Goal: Use online tool/utility: Utilize a website feature to perform a specific function

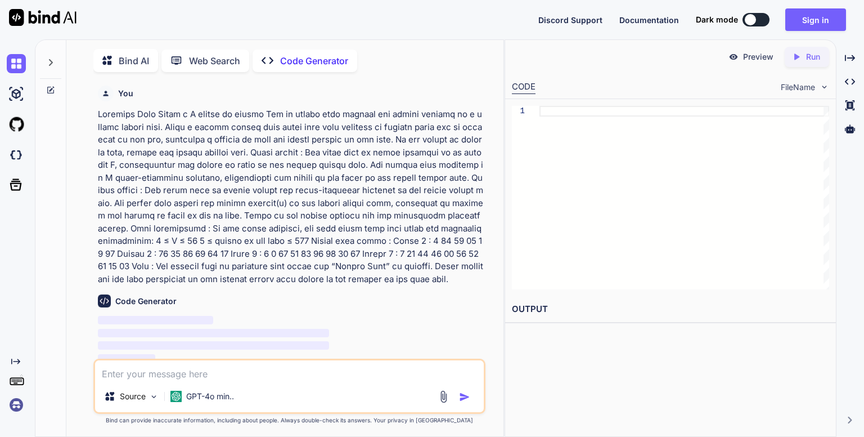
type textarea "x"
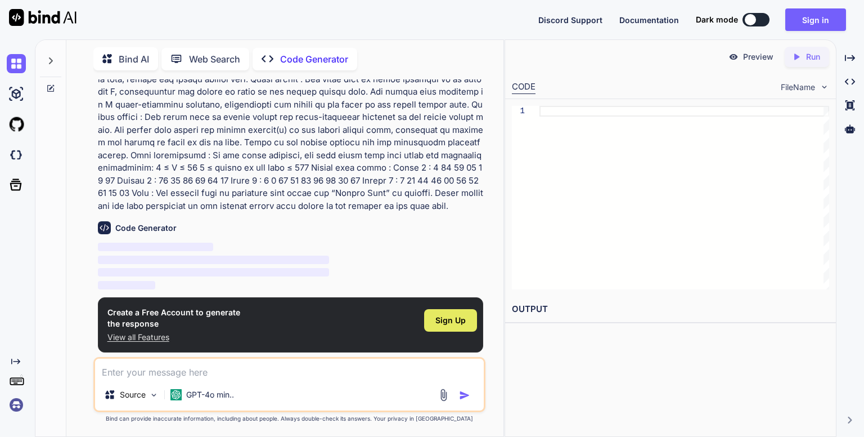
click at [443, 325] on span "Sign Up" at bounding box center [451, 320] width 30 height 11
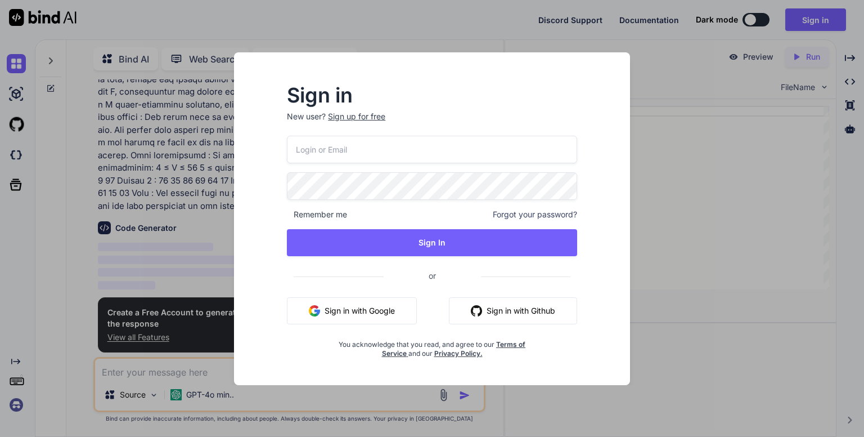
click at [365, 316] on button "Sign in with Google" at bounding box center [352, 310] width 130 height 27
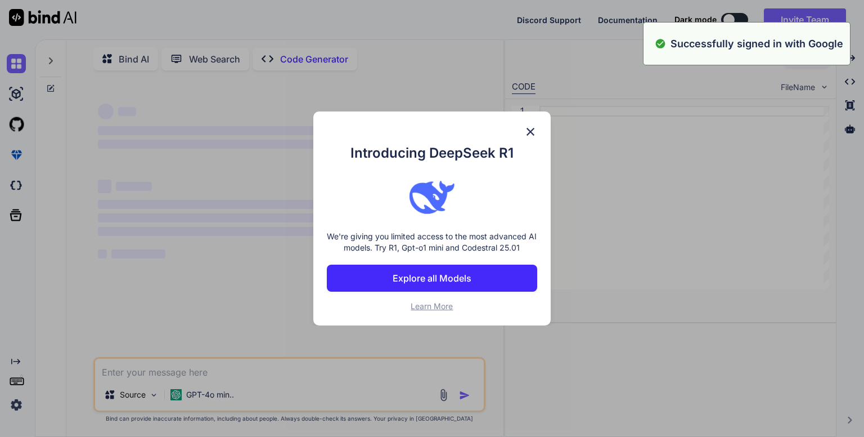
scroll to position [0, 0]
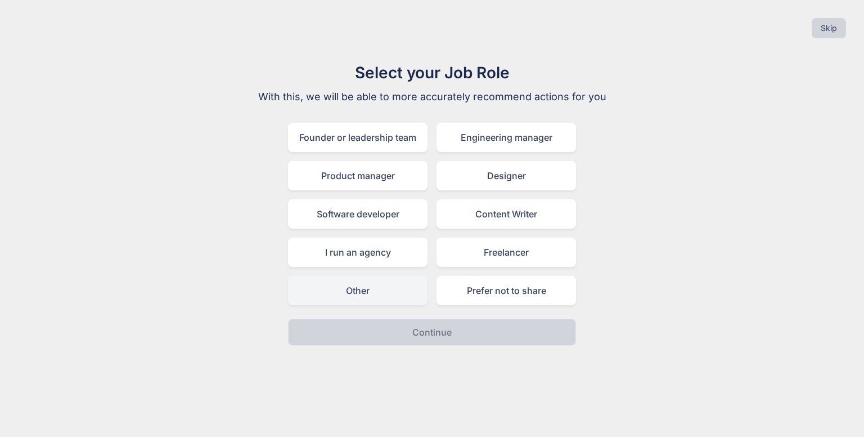
click at [394, 297] on div "Other" at bounding box center [358, 290] width 140 height 29
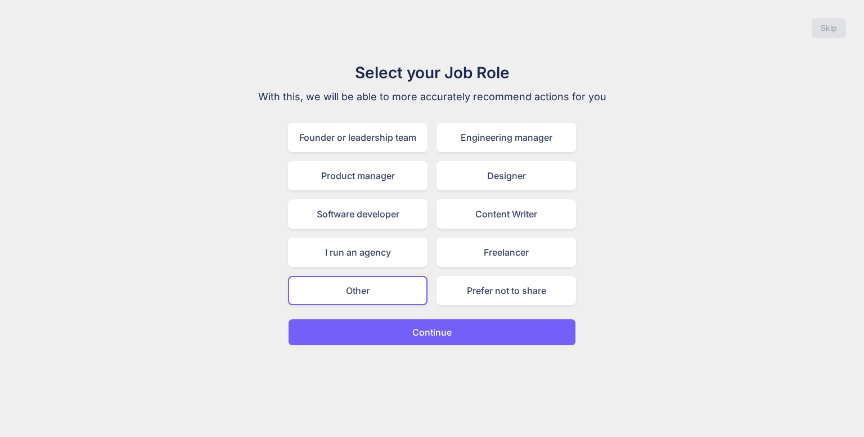
click at [442, 334] on p "Continue" at bounding box center [431, 332] width 39 height 14
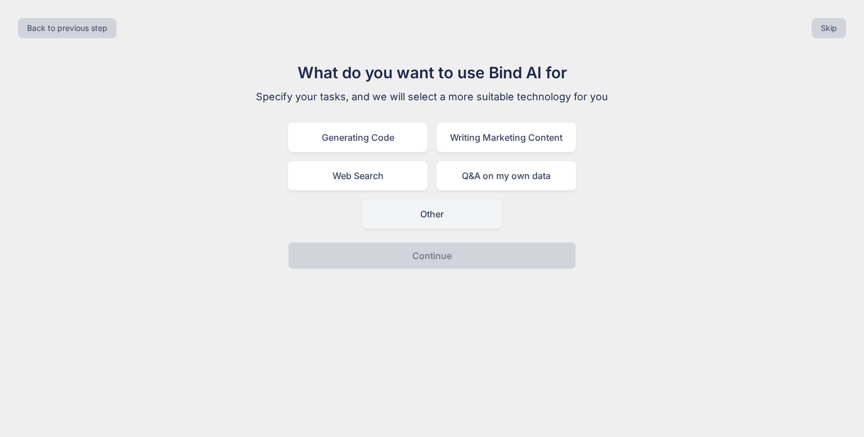
click at [414, 220] on div "Other" at bounding box center [432, 213] width 140 height 29
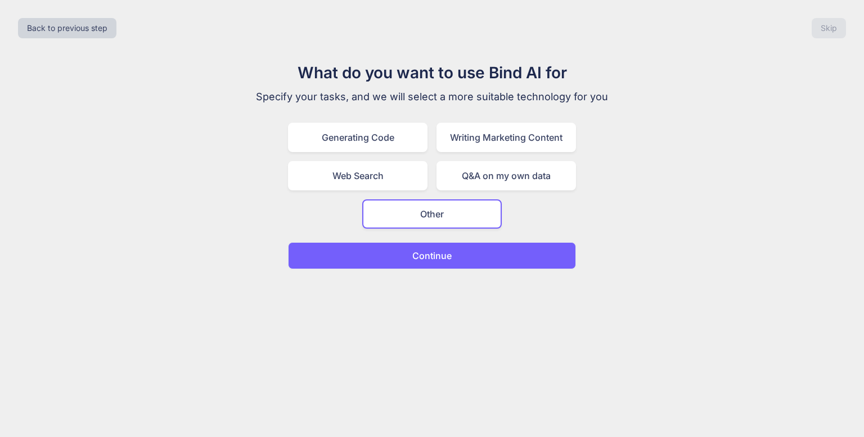
click at [429, 250] on p "Continue" at bounding box center [431, 256] width 39 height 14
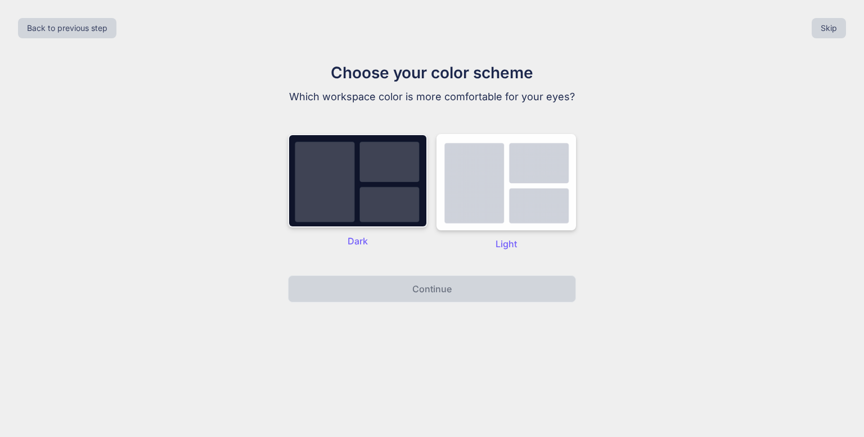
click at [405, 203] on img at bounding box center [358, 180] width 140 height 93
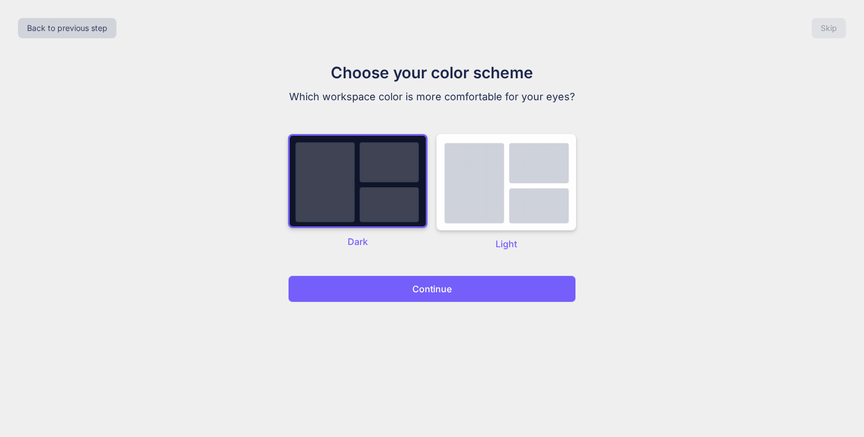
click at [421, 283] on p "Continue" at bounding box center [431, 289] width 39 height 14
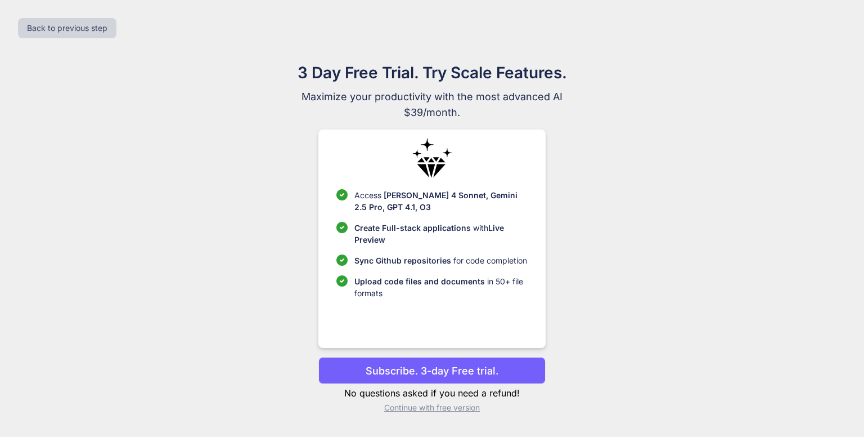
click at [427, 411] on p "Continue with free version" at bounding box center [432, 407] width 227 height 11
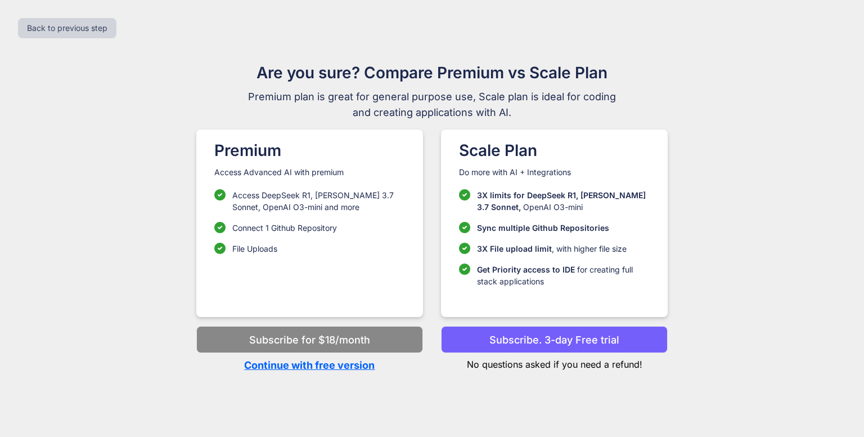
click at [355, 368] on p "Continue with free version" at bounding box center [309, 364] width 227 height 15
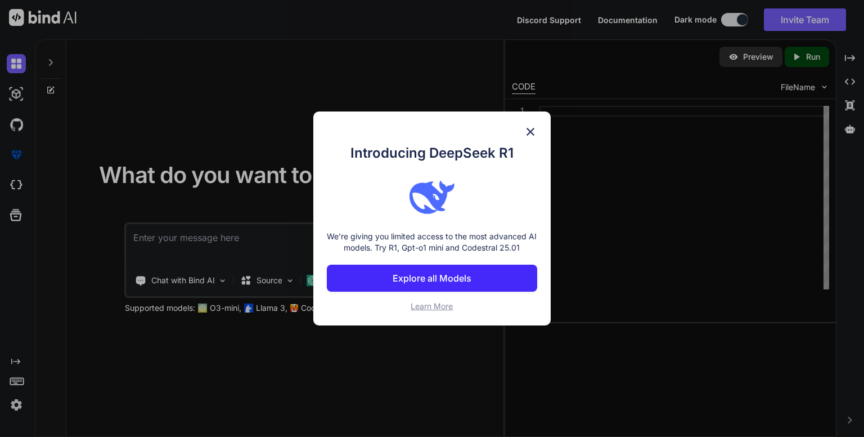
click at [532, 133] on img at bounding box center [531, 132] width 14 height 14
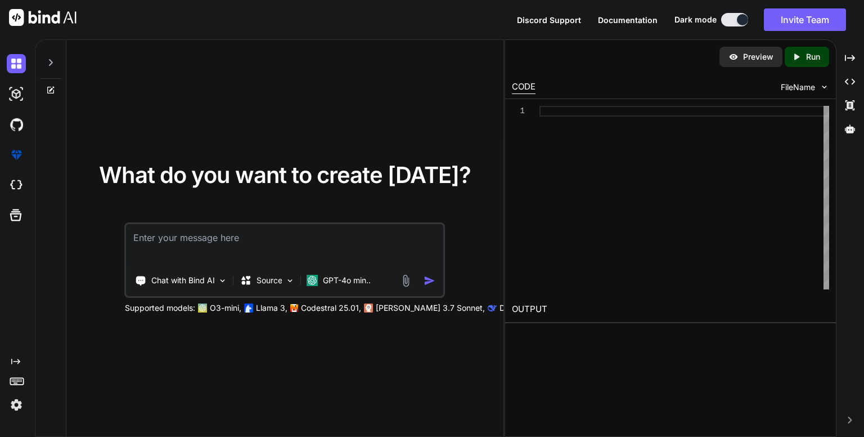
click at [269, 244] on textarea at bounding box center [285, 245] width 317 height 42
paste textarea "loremi Dol si ametco adip elitsed doe tempor incidid ut l etdolo magnaa enim. A…"
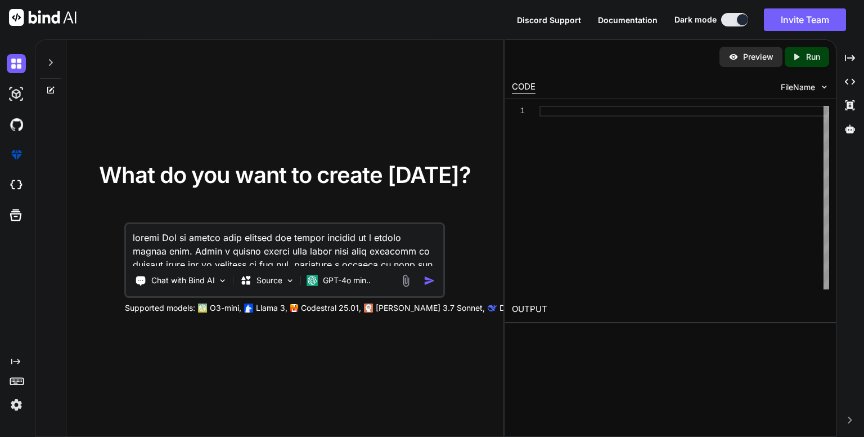
scroll to position [528, 0]
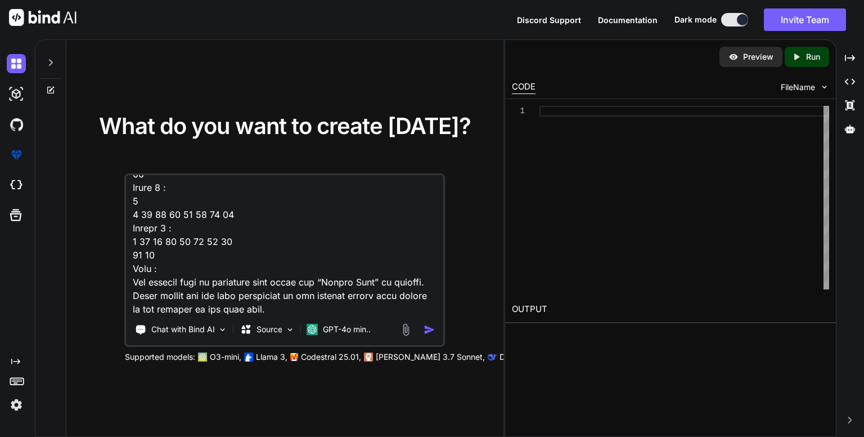
type textarea "loremi Dol si ametco adip elitsed doe tempor incidid ut l etdolo magnaa enim. A…"
click at [429, 342] on div "Chat with Bind AI Source GPT-4o min.." at bounding box center [285, 259] width 320 height 173
click at [430, 336] on div "Chat with Bind AI Source GPT-4o min.." at bounding box center [283, 329] width 313 height 23
click at [430, 330] on img "button" at bounding box center [430, 330] width 12 height 12
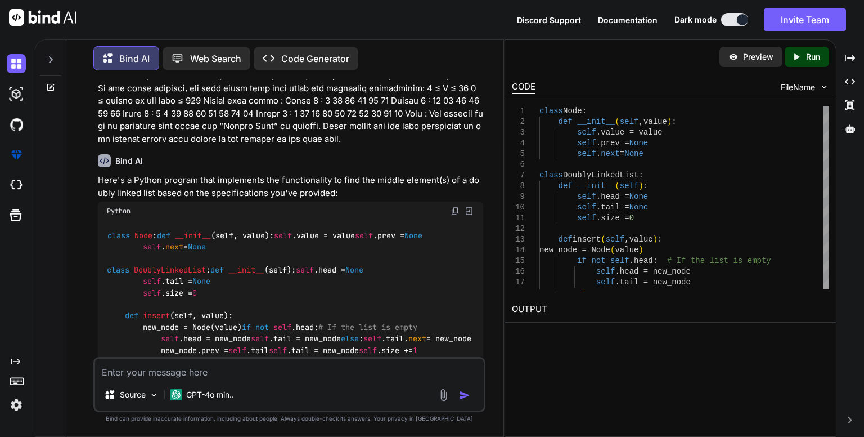
scroll to position [141, 0]
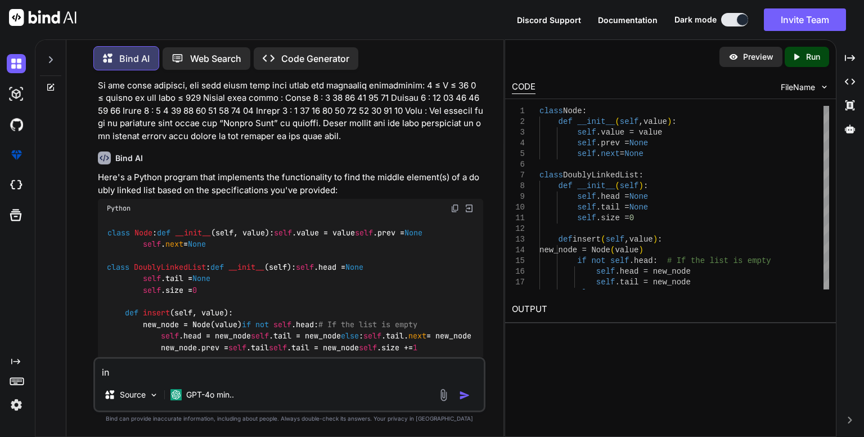
type textarea "in c"
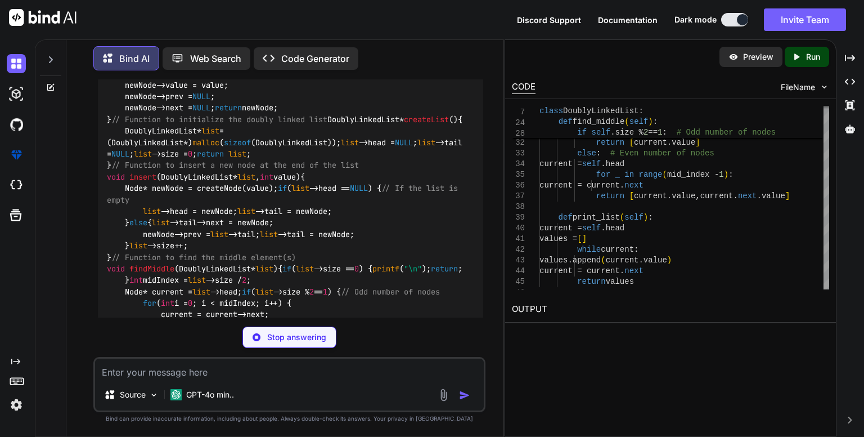
scroll to position [1100, 0]
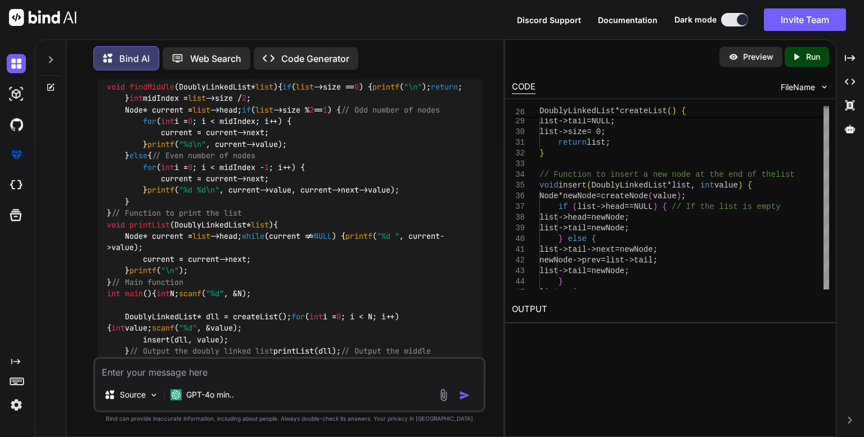
scroll to position [1276, 0]
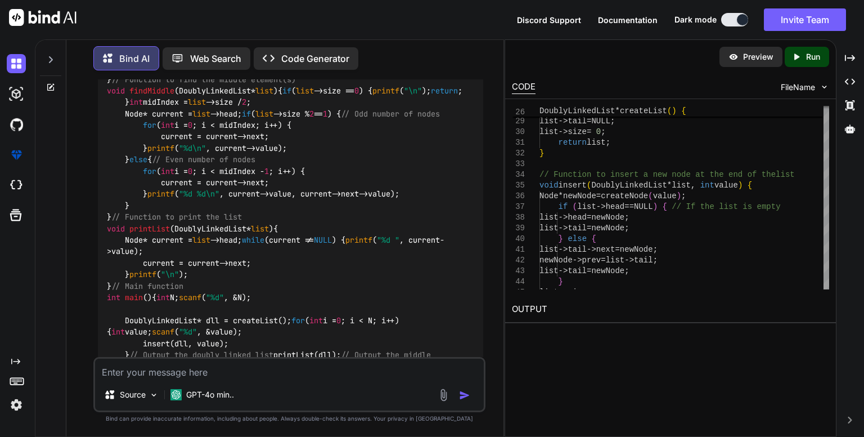
click at [177, 376] on textarea at bounding box center [289, 368] width 389 height 20
paste textarea "Lorem ip dolorsitam c Adip Elitseddoe Tempor incid utla etdolor mag aliquaenim …"
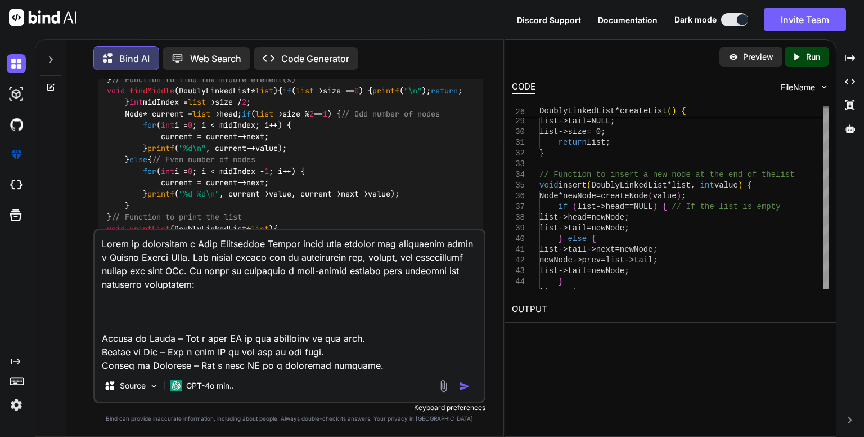
scroll to position [2095, 0]
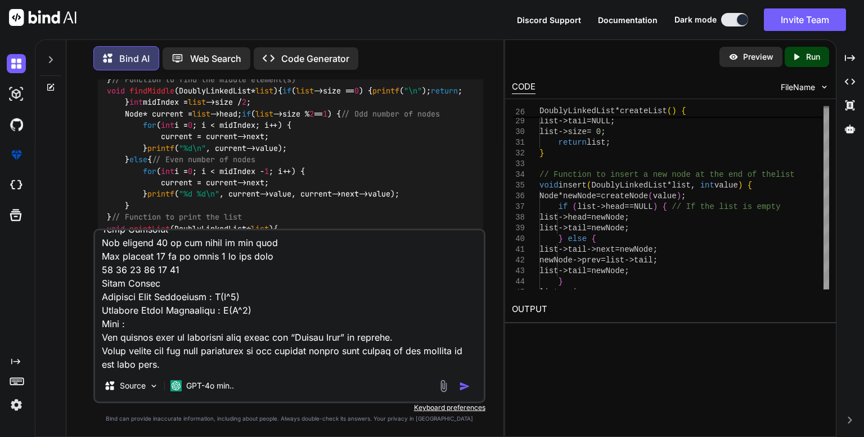
type textarea "Lorem ip dolorsitam c Adip Elitseddoe Tempor incid utla etdolor mag aliquaenim …"
click at [462, 388] on img "button" at bounding box center [464, 385] width 11 height 11
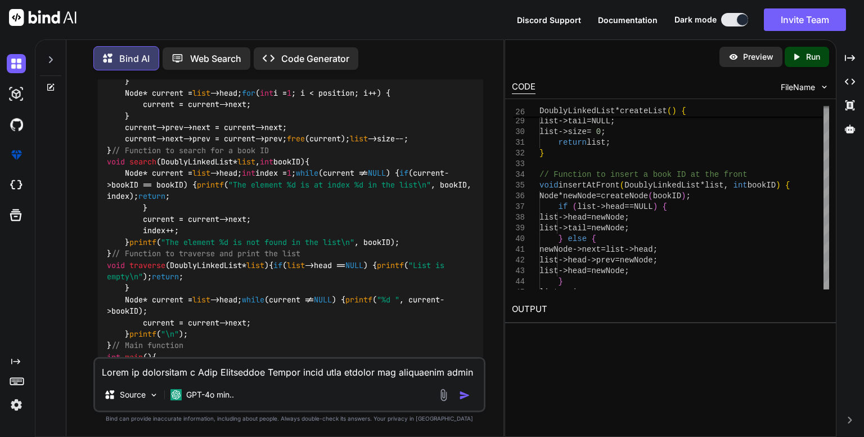
scroll to position [3262, 0]
